Goal: Transaction & Acquisition: Purchase product/service

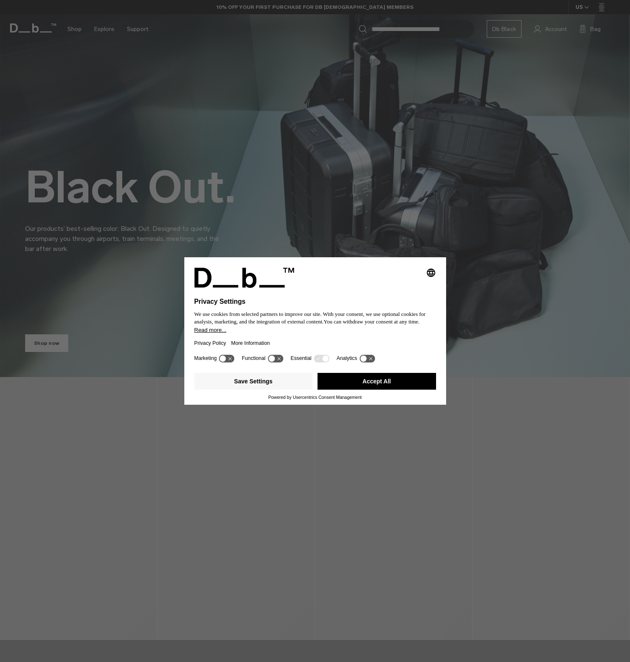
click at [386, 378] on button "Accept All" at bounding box center [376, 381] width 118 height 17
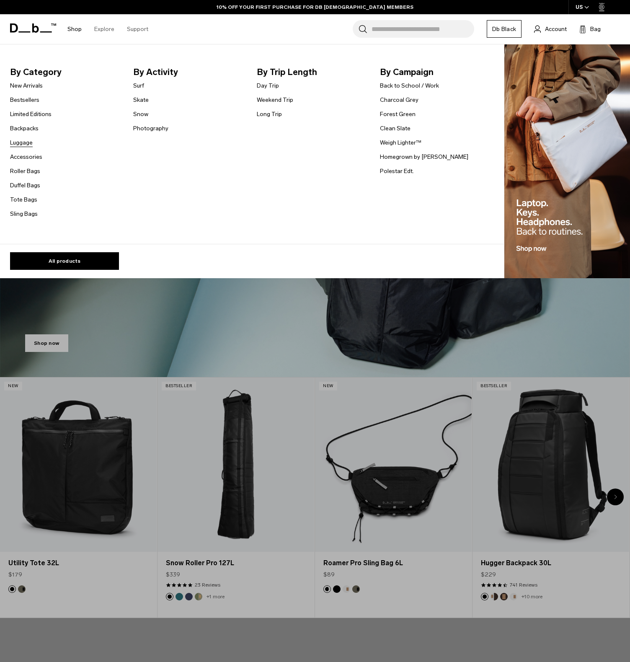
click at [19, 140] on link "Luggage" at bounding box center [21, 142] width 23 height 9
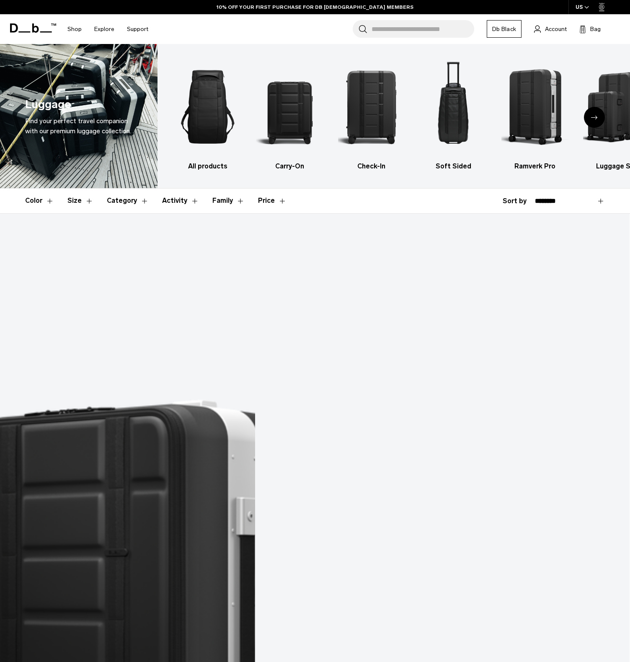
click at [78, 199] on button "Size" at bounding box center [80, 200] width 26 height 24
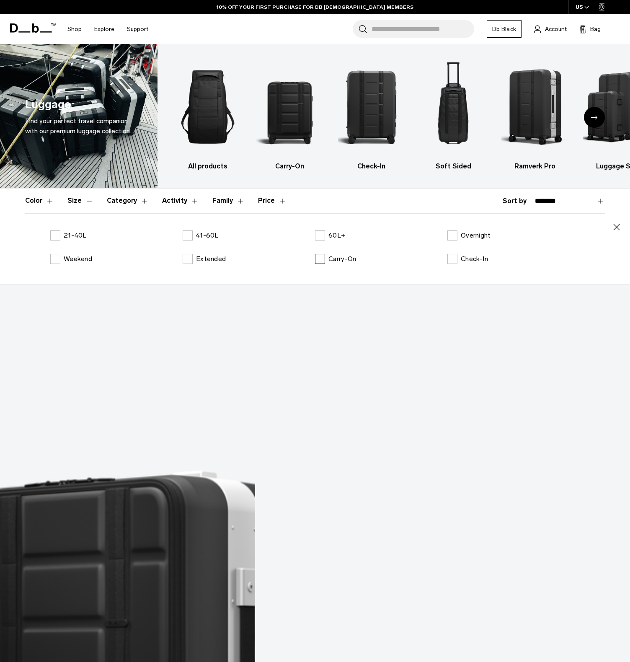
click at [324, 261] on label "Carry-On" at bounding box center [335, 259] width 41 height 10
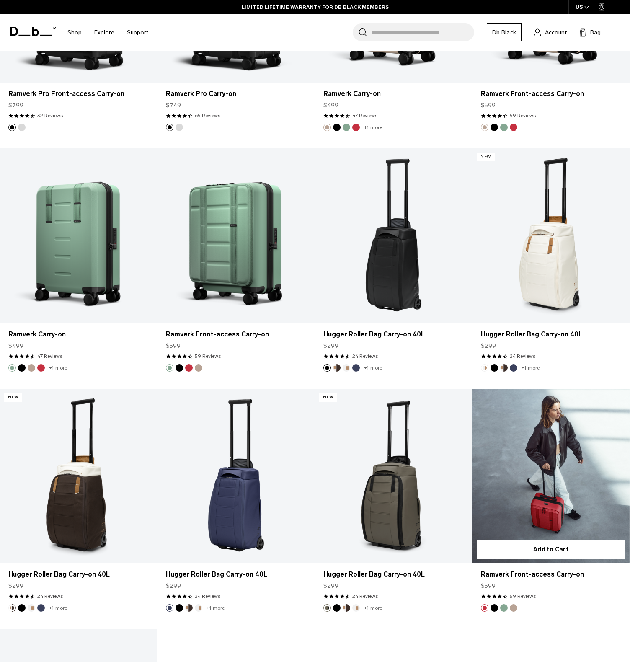
scroll to position [897, 0]
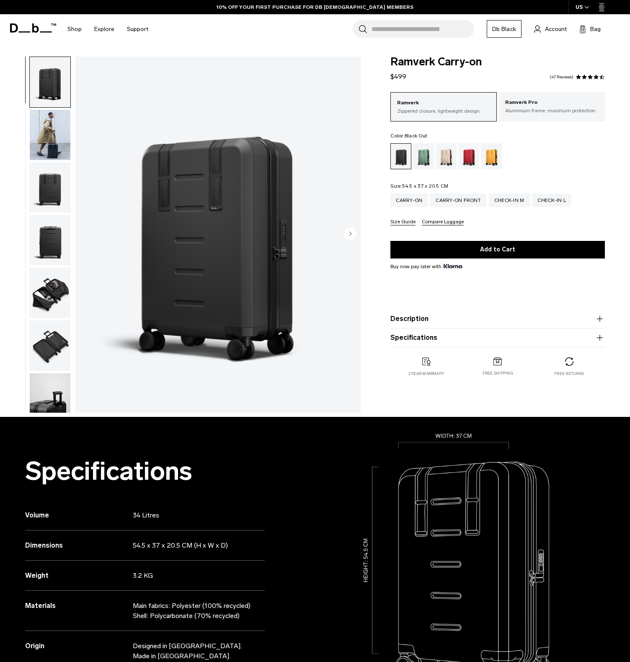
click at [50, 183] on img "button" at bounding box center [50, 187] width 41 height 50
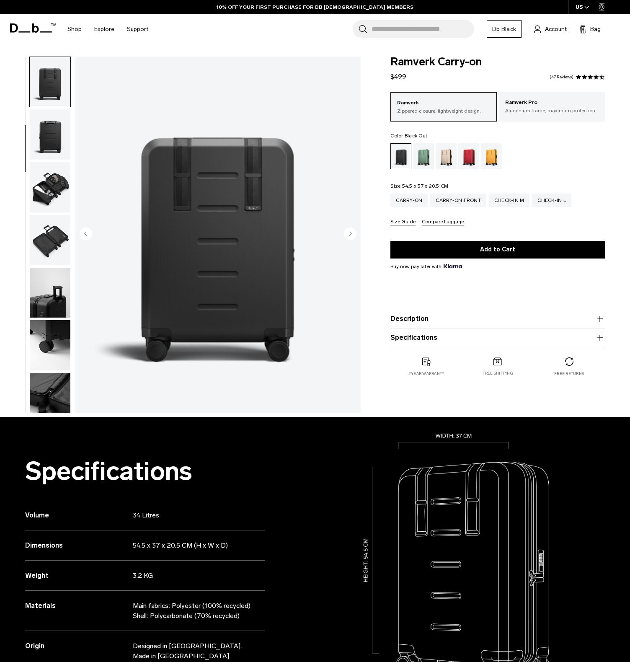
click at [49, 190] on img "button" at bounding box center [50, 187] width 41 height 50
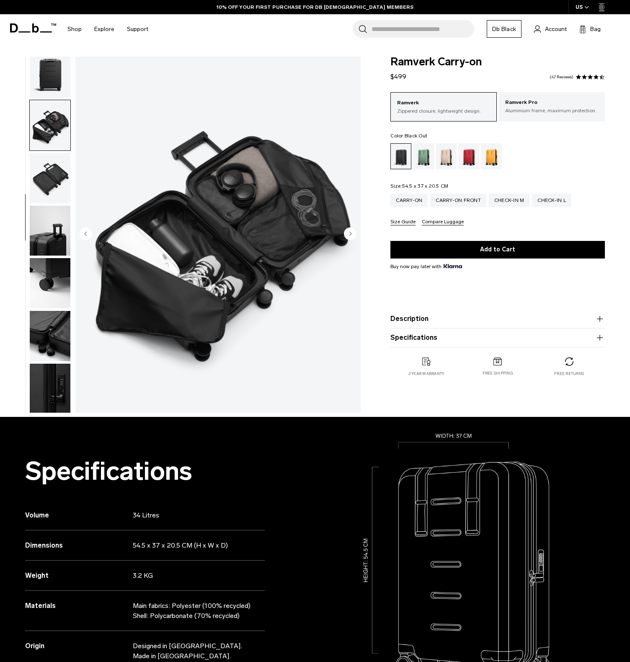
scroll to position [169, 0]
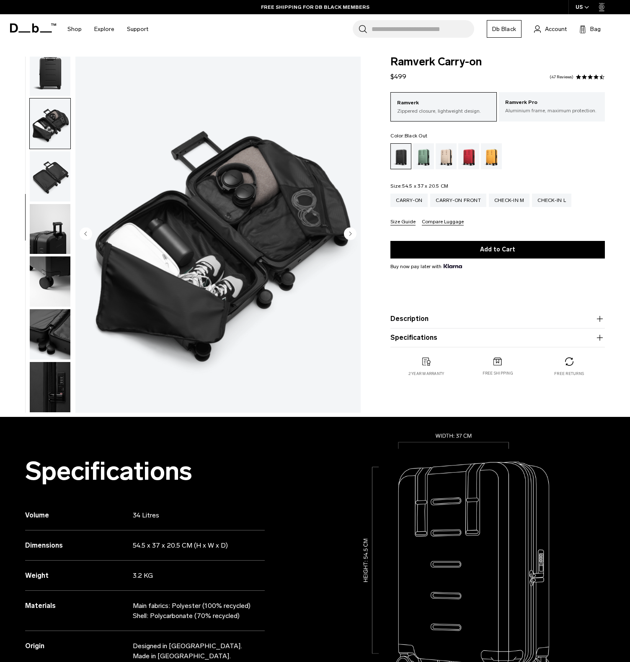
click at [51, 180] on img "button" at bounding box center [50, 176] width 41 height 50
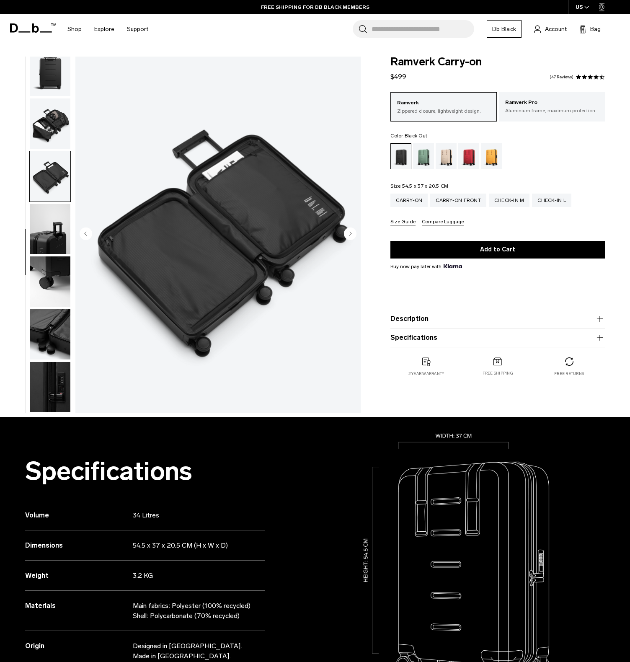
click at [48, 231] on img "button" at bounding box center [50, 229] width 41 height 50
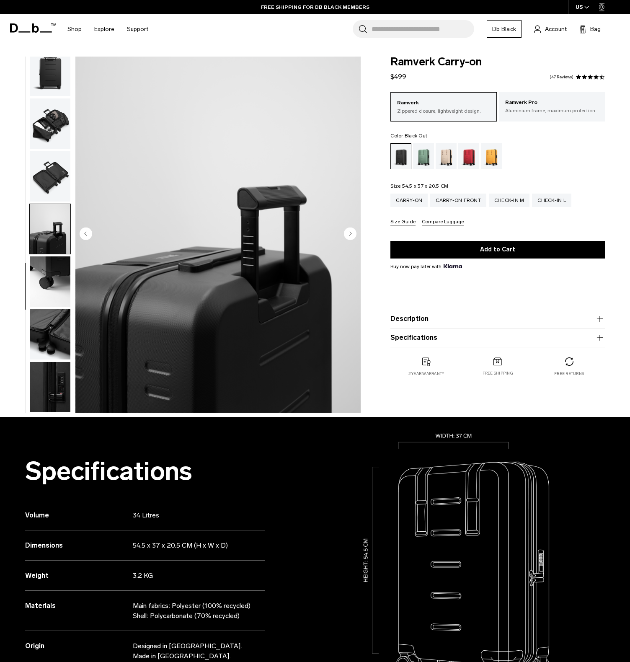
click at [50, 281] on img "button" at bounding box center [50, 281] width 41 height 50
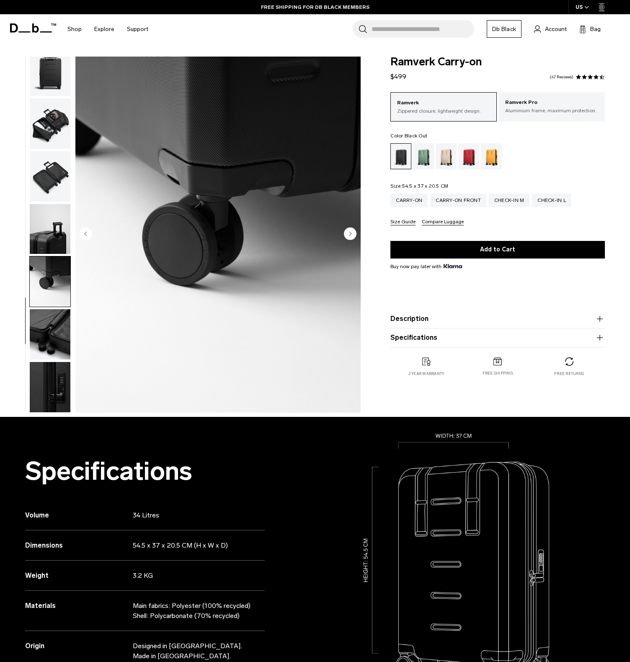
click at [51, 322] on img "button" at bounding box center [50, 334] width 41 height 50
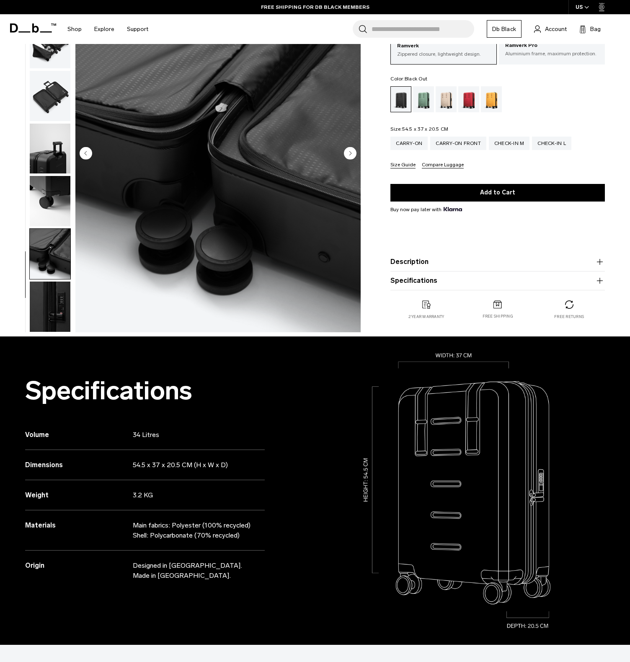
scroll to position [123, 0]
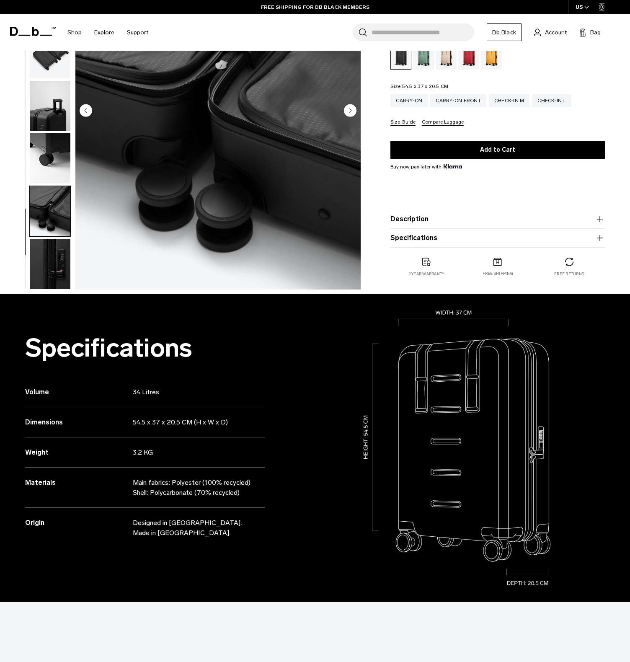
click at [54, 269] on img "button" at bounding box center [50, 264] width 41 height 50
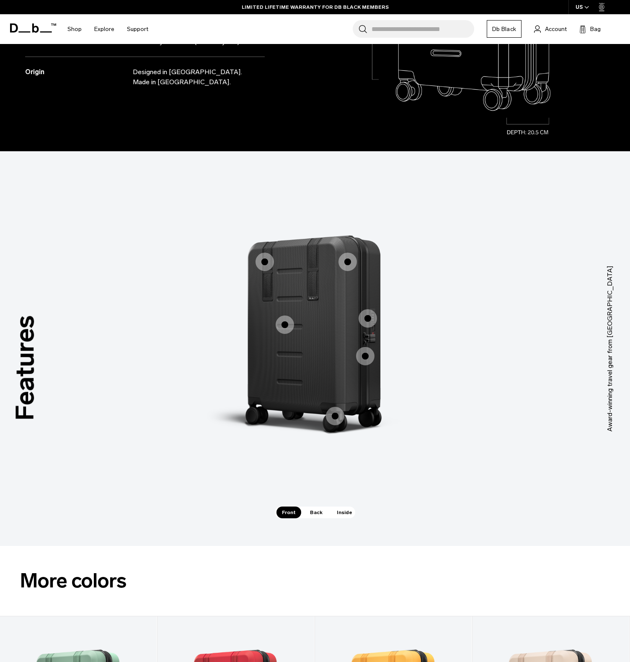
scroll to position [0, 0]
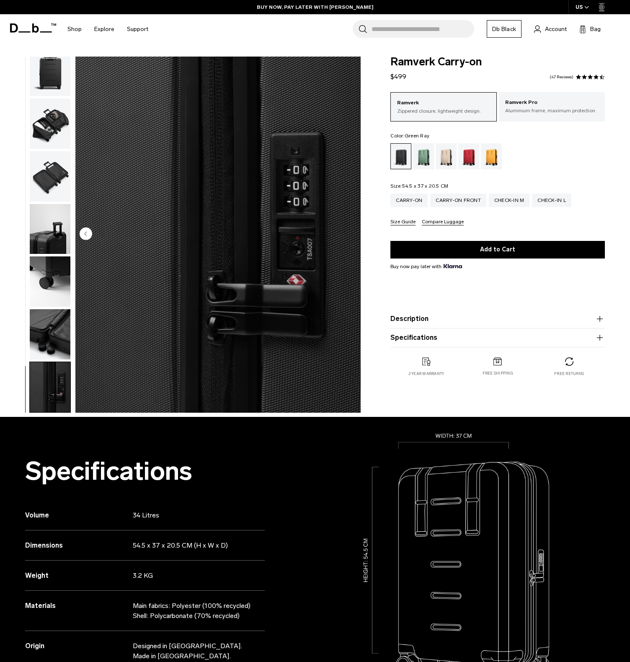
click at [423, 162] on div "Green Ray" at bounding box center [423, 156] width 21 height 26
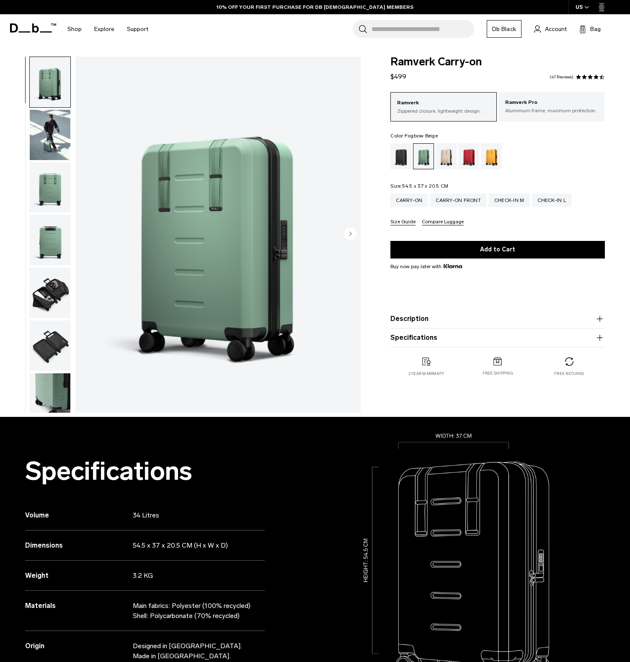
click at [448, 160] on div "Fogbow Beige" at bounding box center [445, 156] width 21 height 26
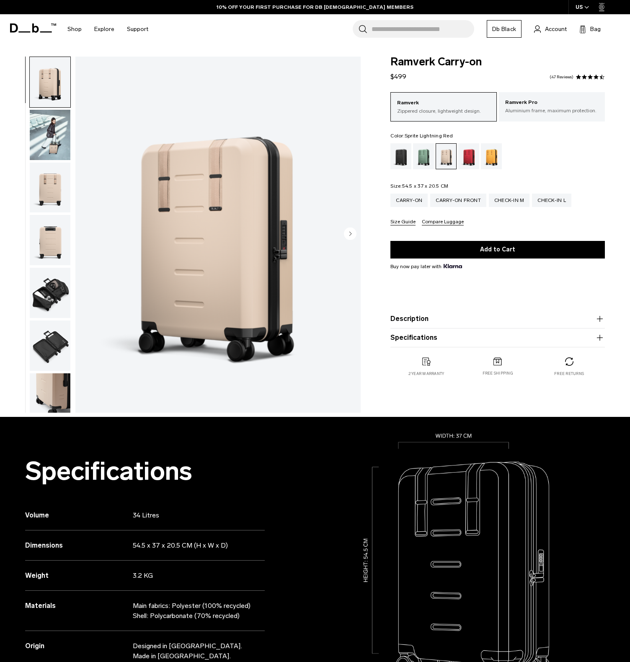
click at [469, 158] on div "Sprite Lightning Red" at bounding box center [468, 156] width 21 height 26
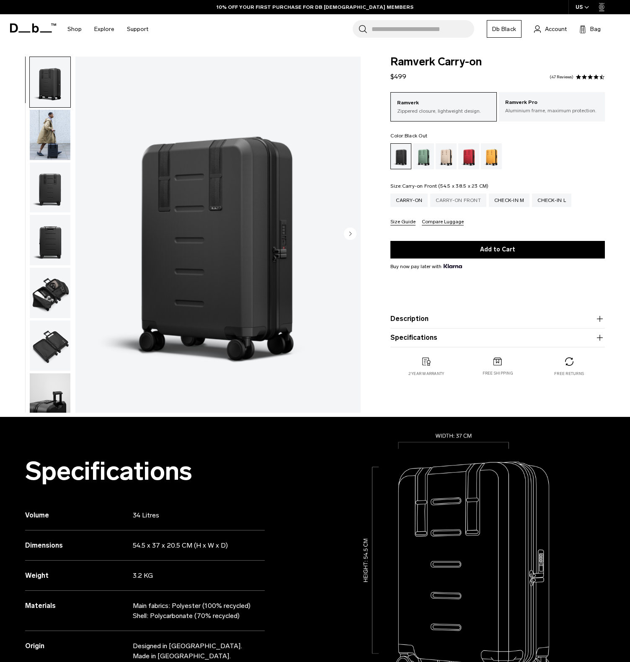
click at [456, 203] on div "Carry-on Front" at bounding box center [458, 199] width 56 height 13
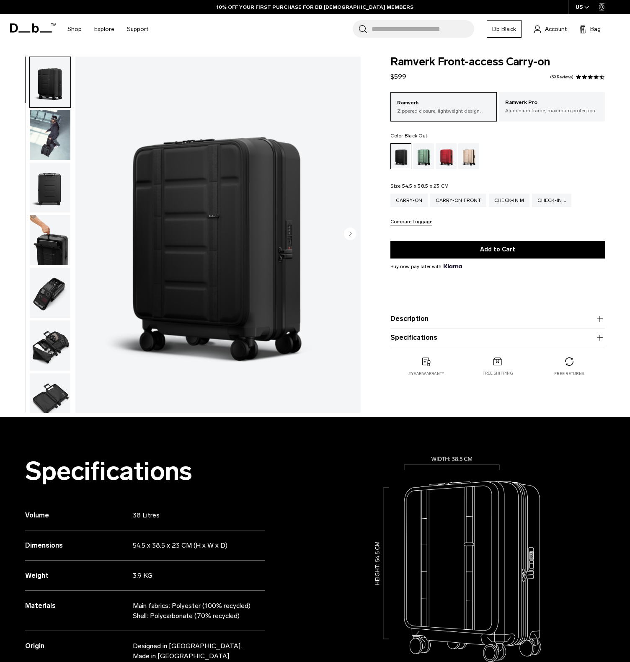
click at [56, 201] on img "button" at bounding box center [50, 187] width 41 height 50
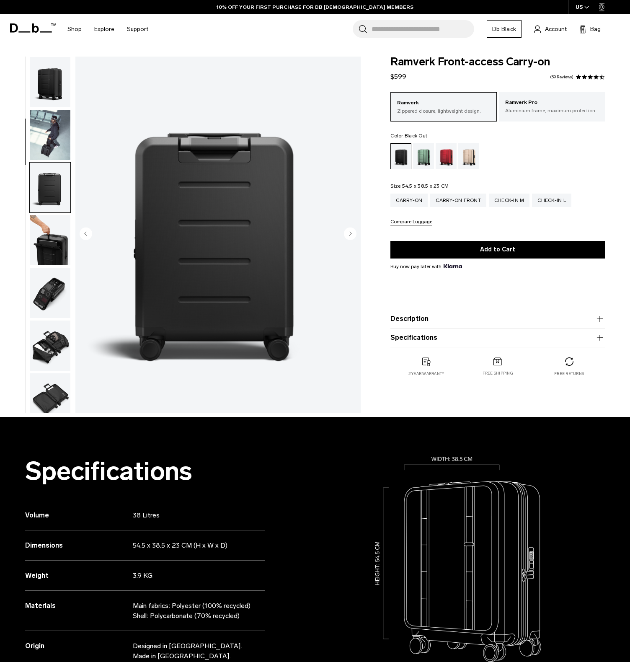
scroll to position [106, 0]
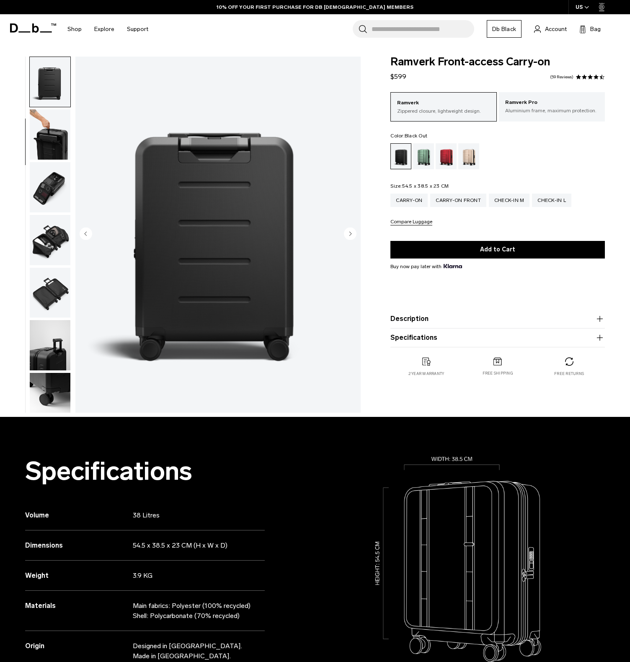
click at [49, 247] on img "button" at bounding box center [50, 240] width 41 height 50
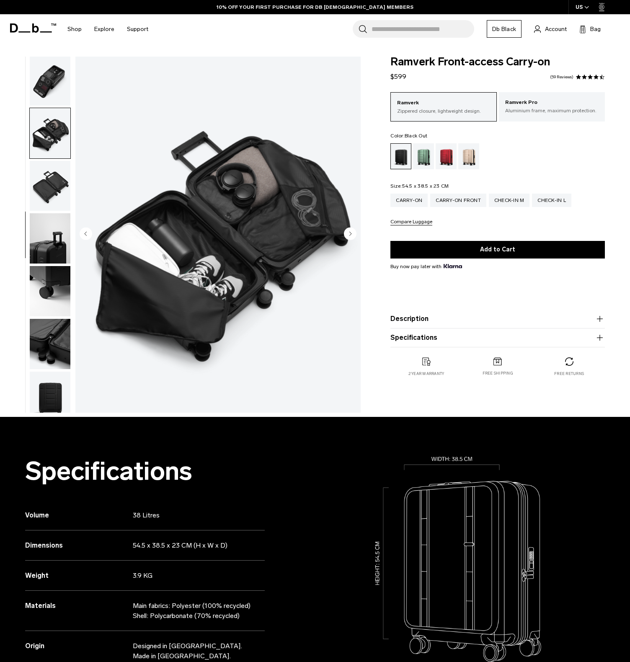
scroll to position [221, 0]
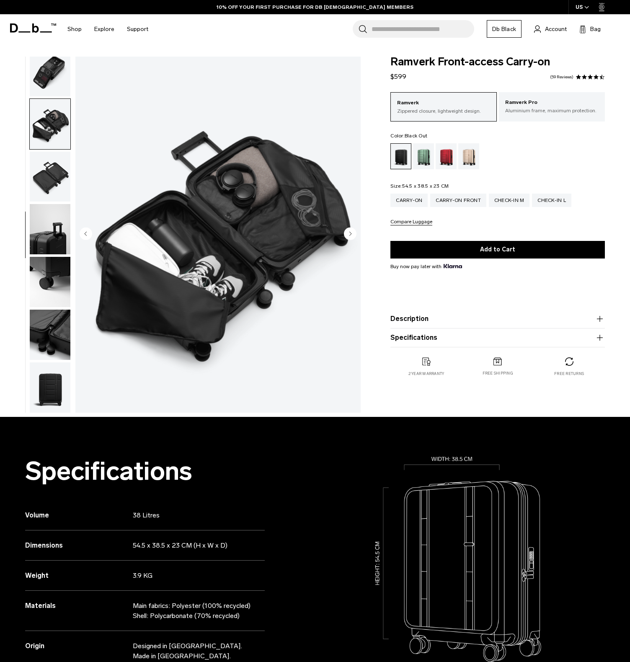
click at [51, 231] on img "button" at bounding box center [50, 229] width 41 height 50
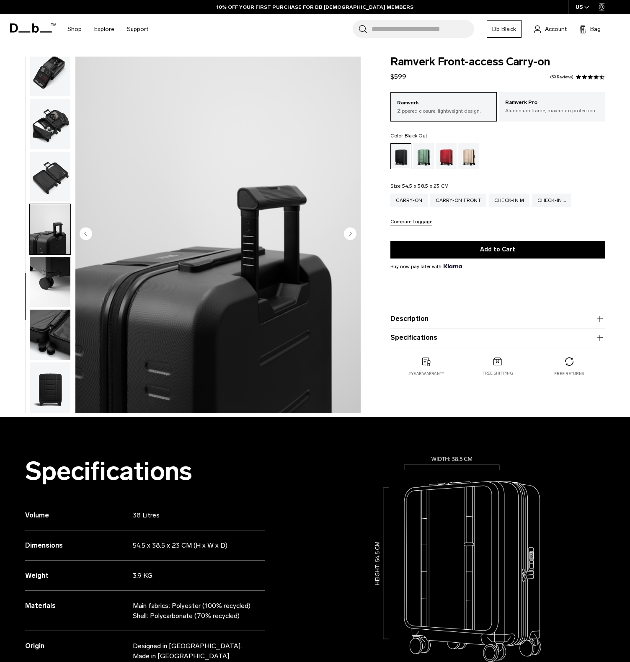
click at [42, 267] on img "button" at bounding box center [50, 282] width 41 height 50
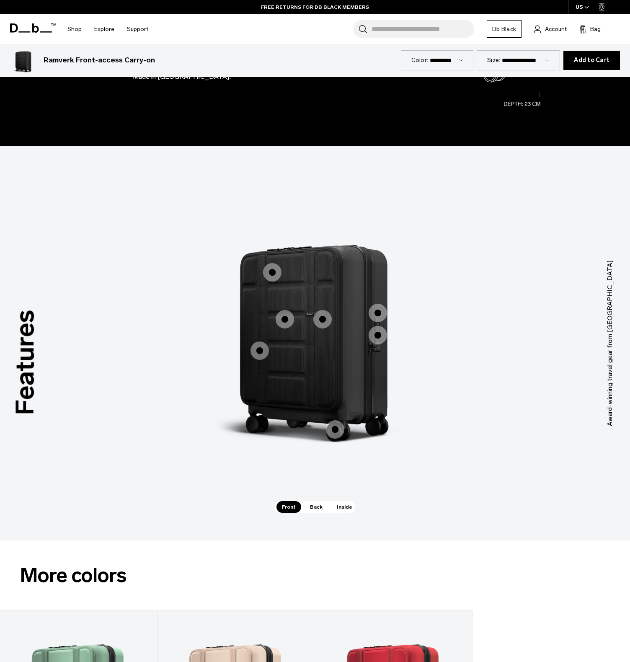
scroll to position [0, 0]
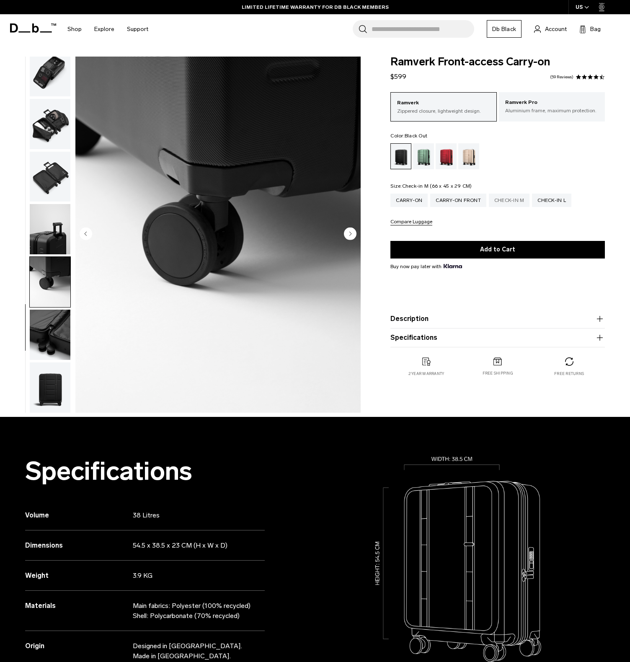
click at [507, 198] on div "Check-in M" at bounding box center [509, 199] width 41 height 13
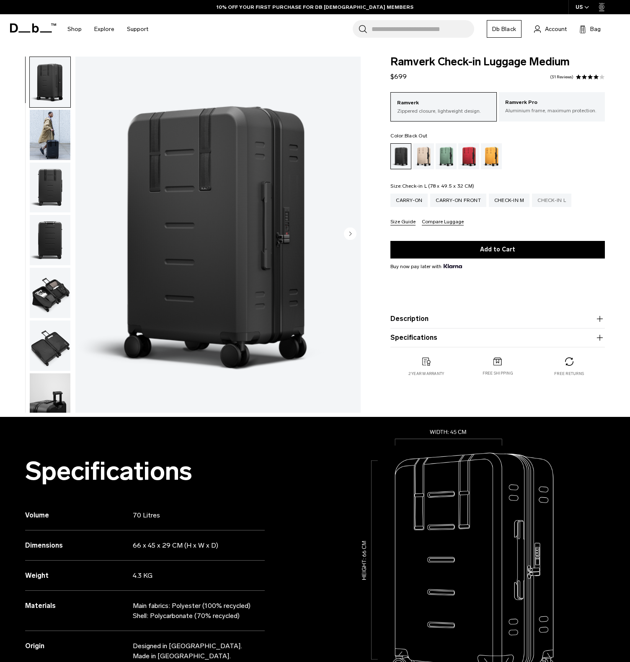
click at [554, 201] on div "Check-in L" at bounding box center [551, 199] width 39 height 13
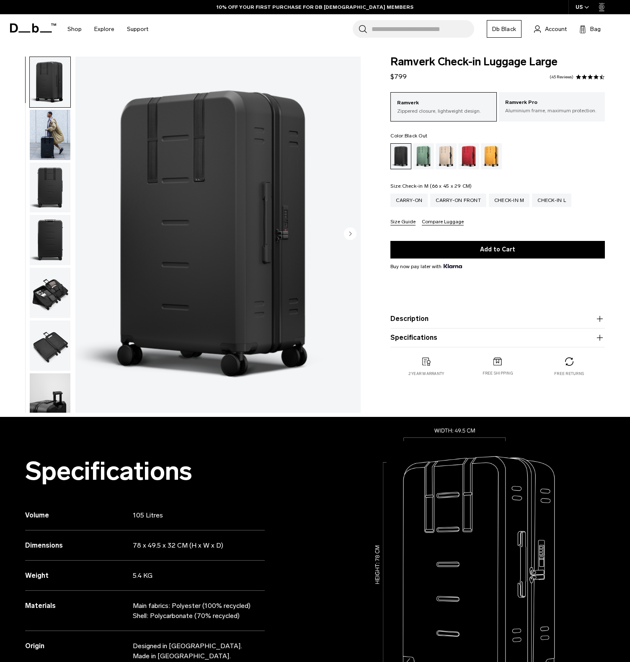
click at [506, 201] on div "Check-in M" at bounding box center [509, 199] width 41 height 13
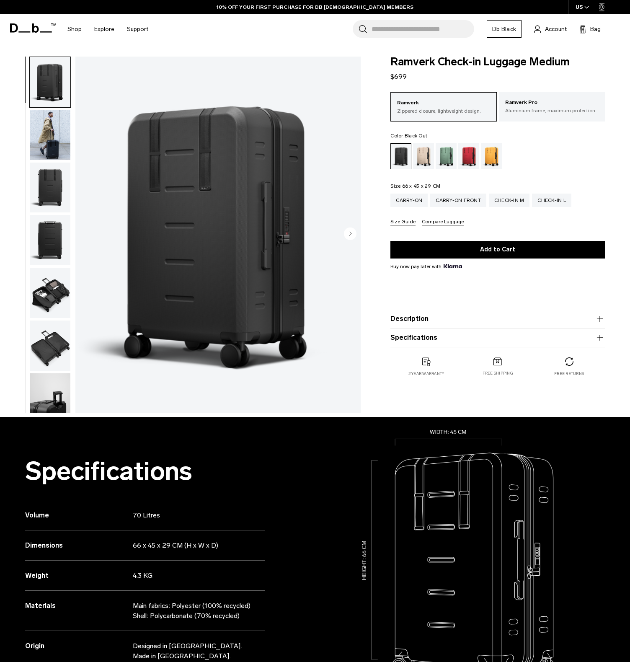
click at [46, 199] on img "button" at bounding box center [50, 187] width 41 height 50
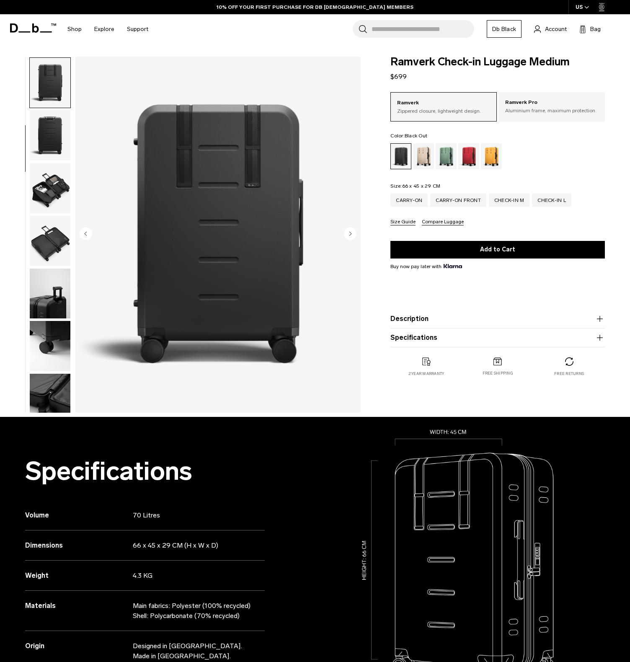
click at [47, 228] on img "button" at bounding box center [50, 241] width 41 height 50
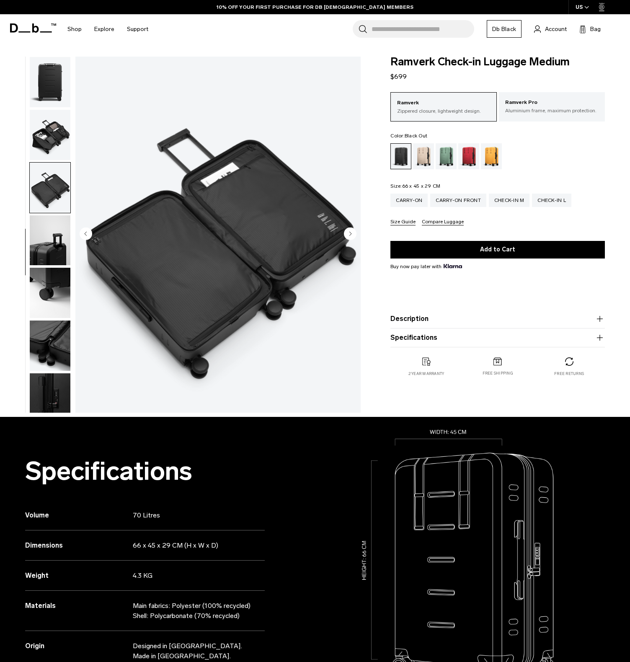
scroll to position [169, 0]
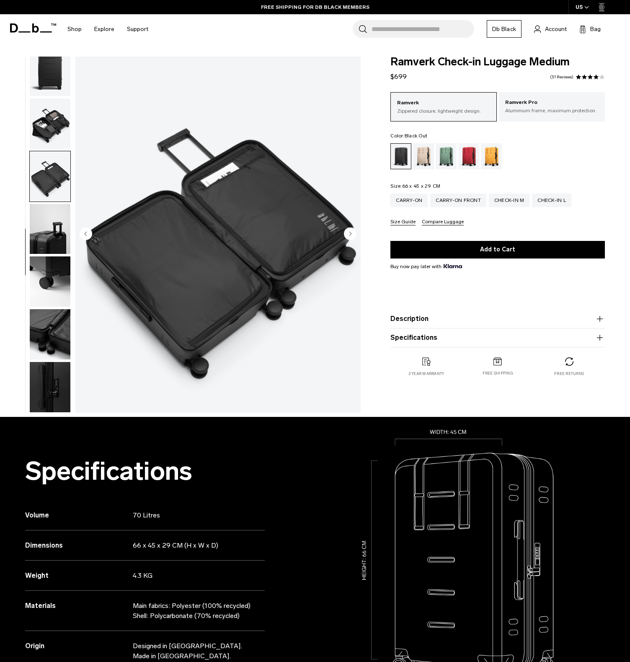
click at [40, 119] on img "button" at bounding box center [50, 123] width 41 height 50
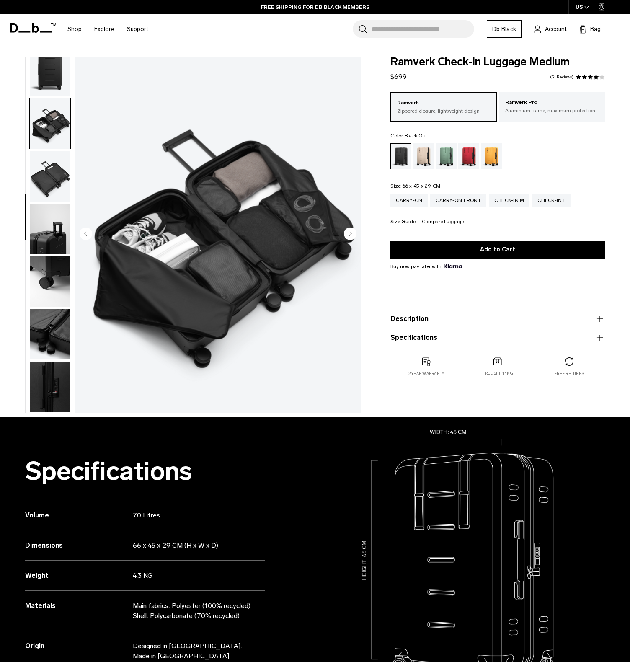
click at [54, 190] on img "button" at bounding box center [50, 176] width 41 height 50
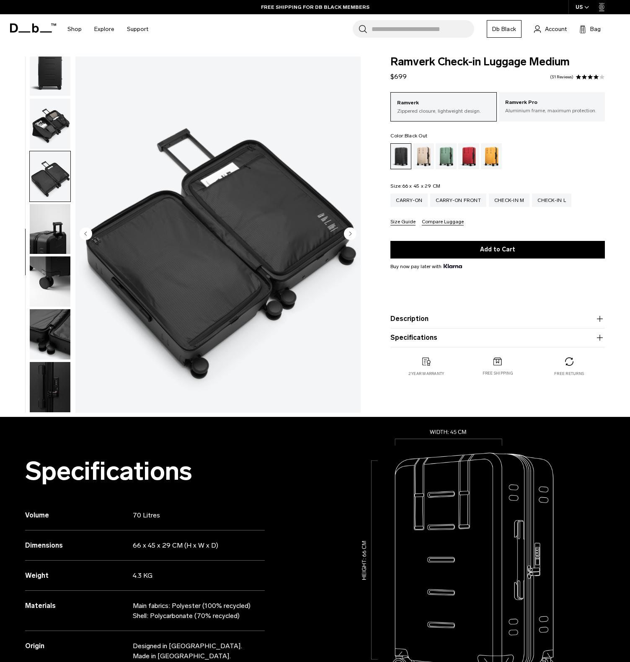
click at [46, 229] on img "button" at bounding box center [50, 229] width 41 height 50
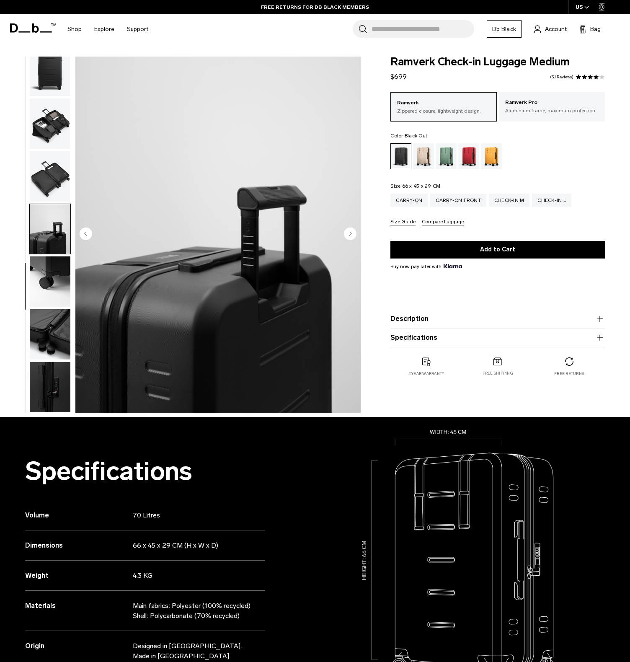
click at [51, 88] on img "button" at bounding box center [50, 71] width 41 height 50
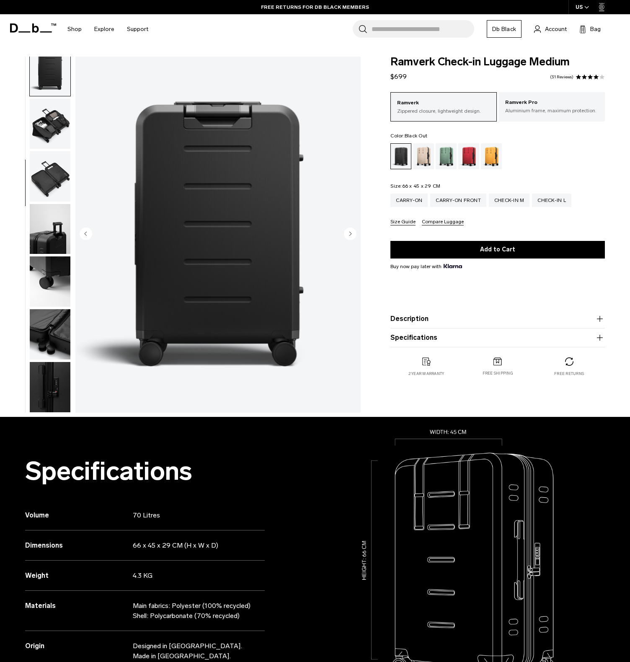
scroll to position [158, 0]
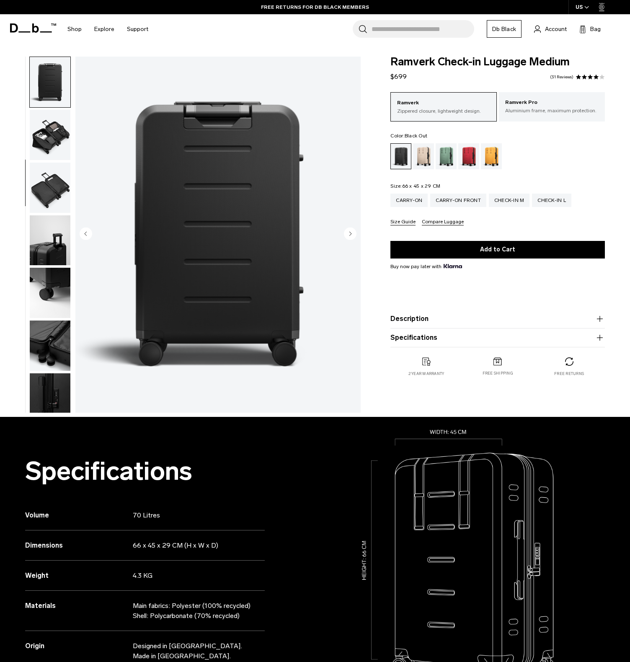
click at [50, 283] on img "button" at bounding box center [50, 293] width 41 height 50
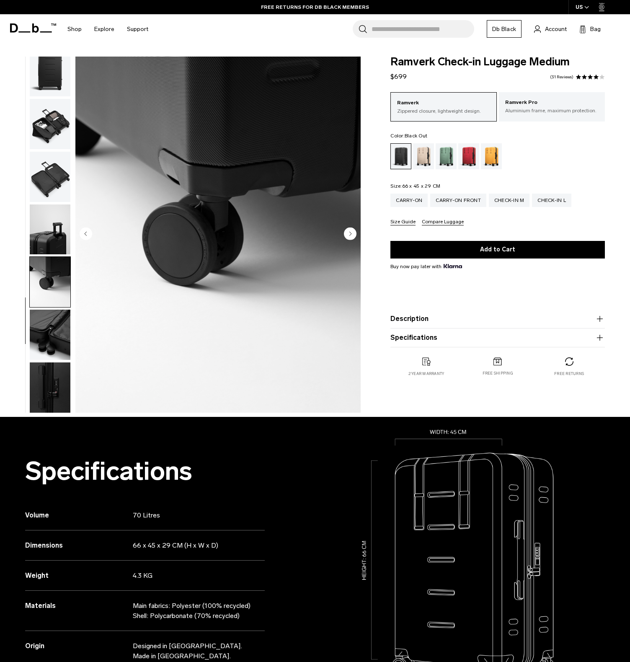
scroll to position [169, 0]
click at [57, 331] on img "button" at bounding box center [50, 334] width 41 height 50
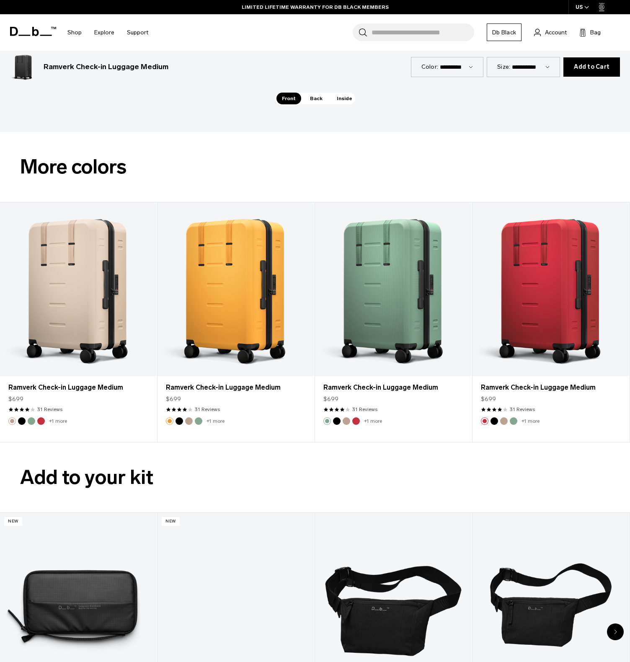
scroll to position [1332, 0]
